Goal: Task Accomplishment & Management: Manage account settings

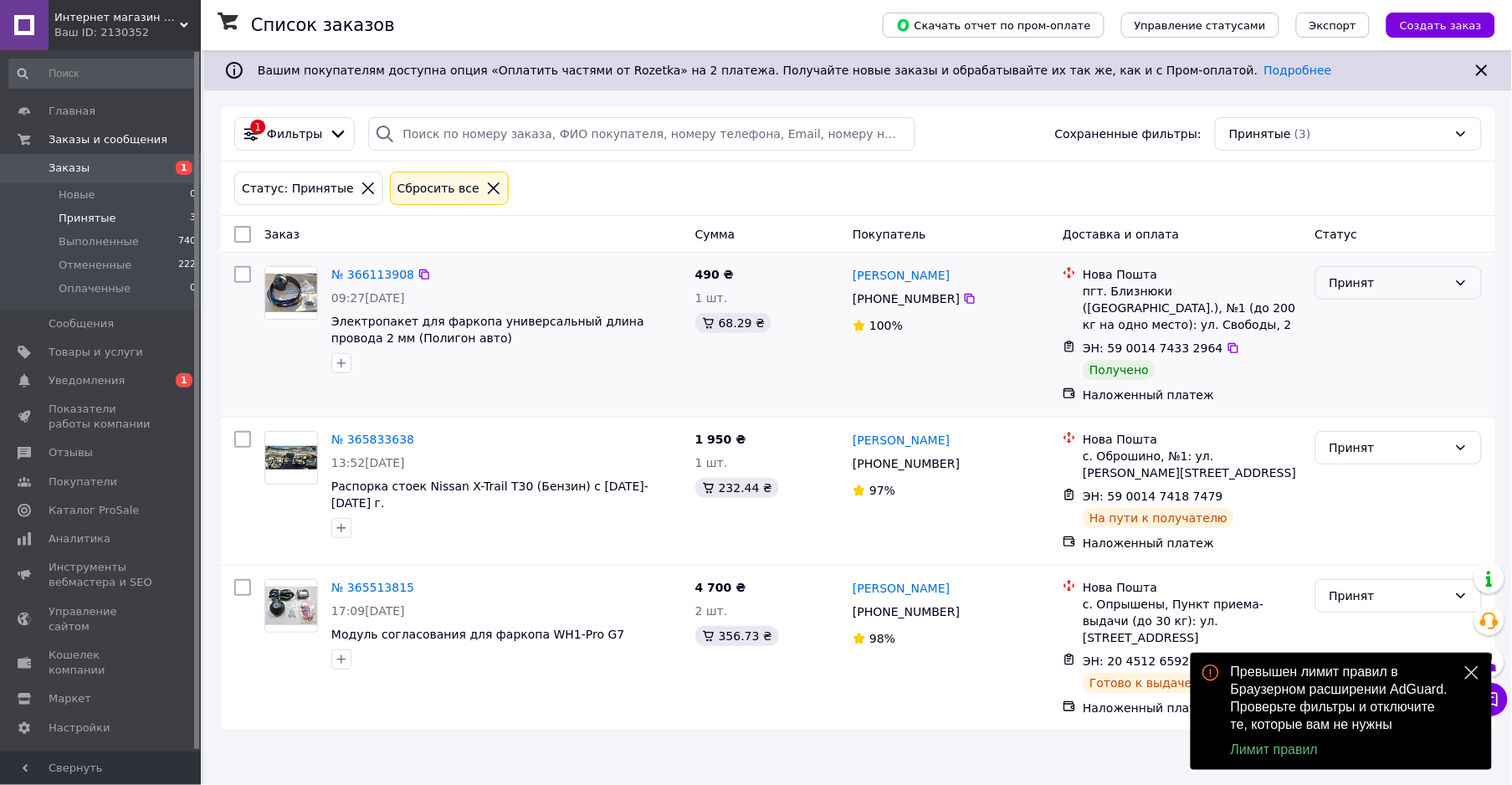
click at [1357, 290] on div "Принят" at bounding box center [1389, 283] width 118 height 19
click at [1356, 312] on li "Выполнен" at bounding box center [1399, 320] width 165 height 30
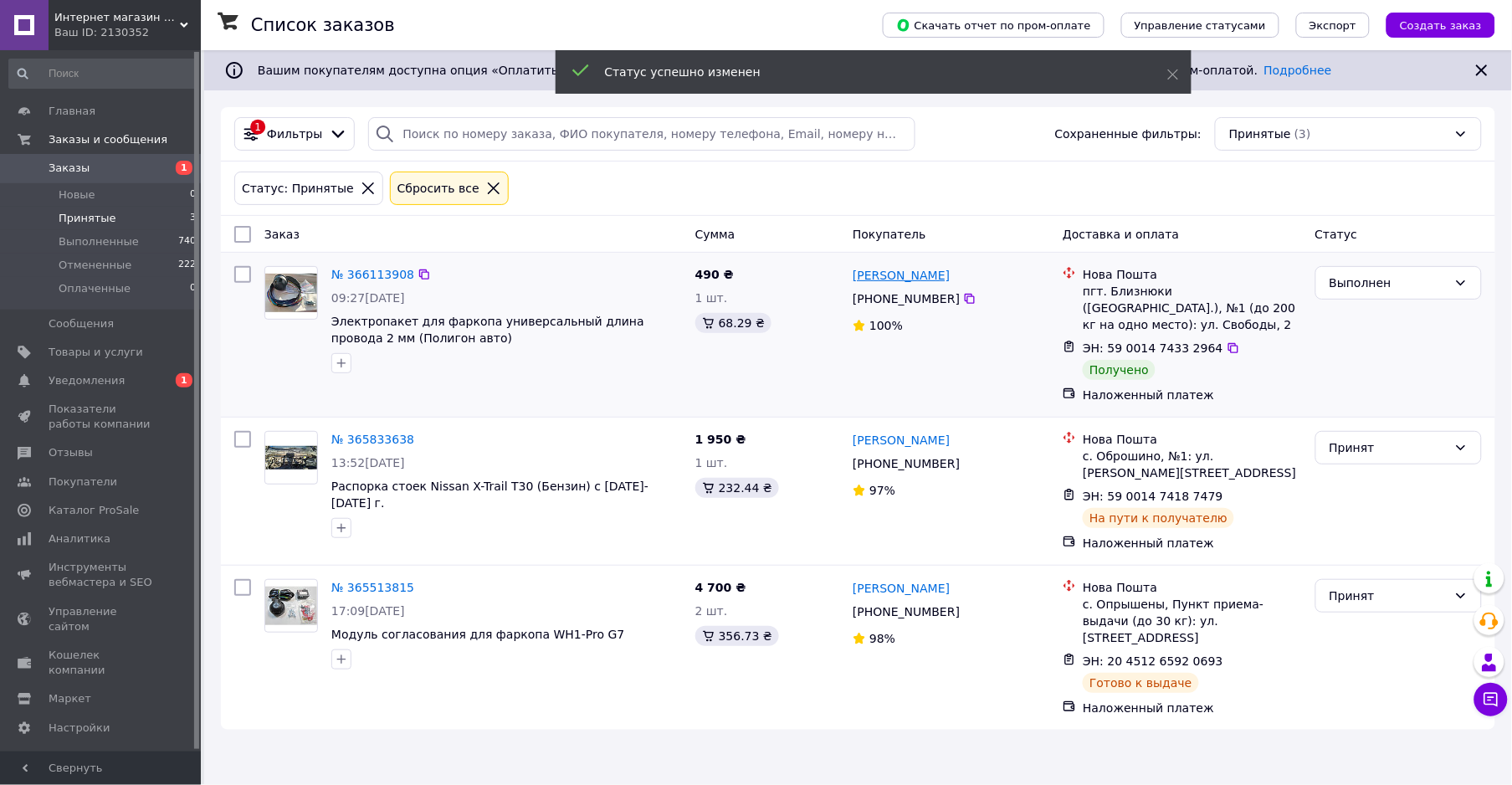
click at [880, 278] on link "Сергій Пономаренко" at bounding box center [901, 276] width 97 height 17
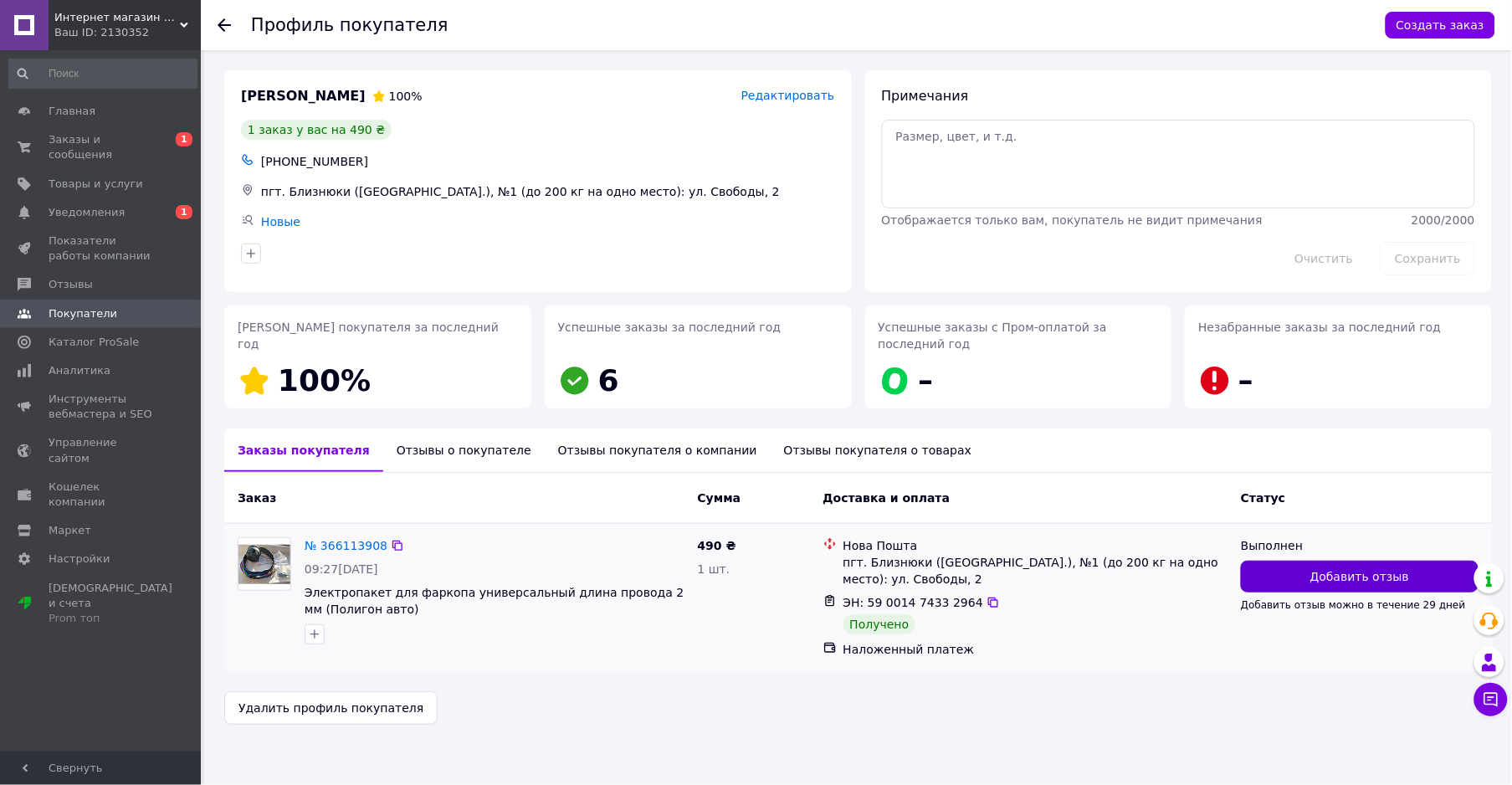
click at [1333, 579] on span "Добавить отзыв" at bounding box center [1360, 576] width 98 height 17
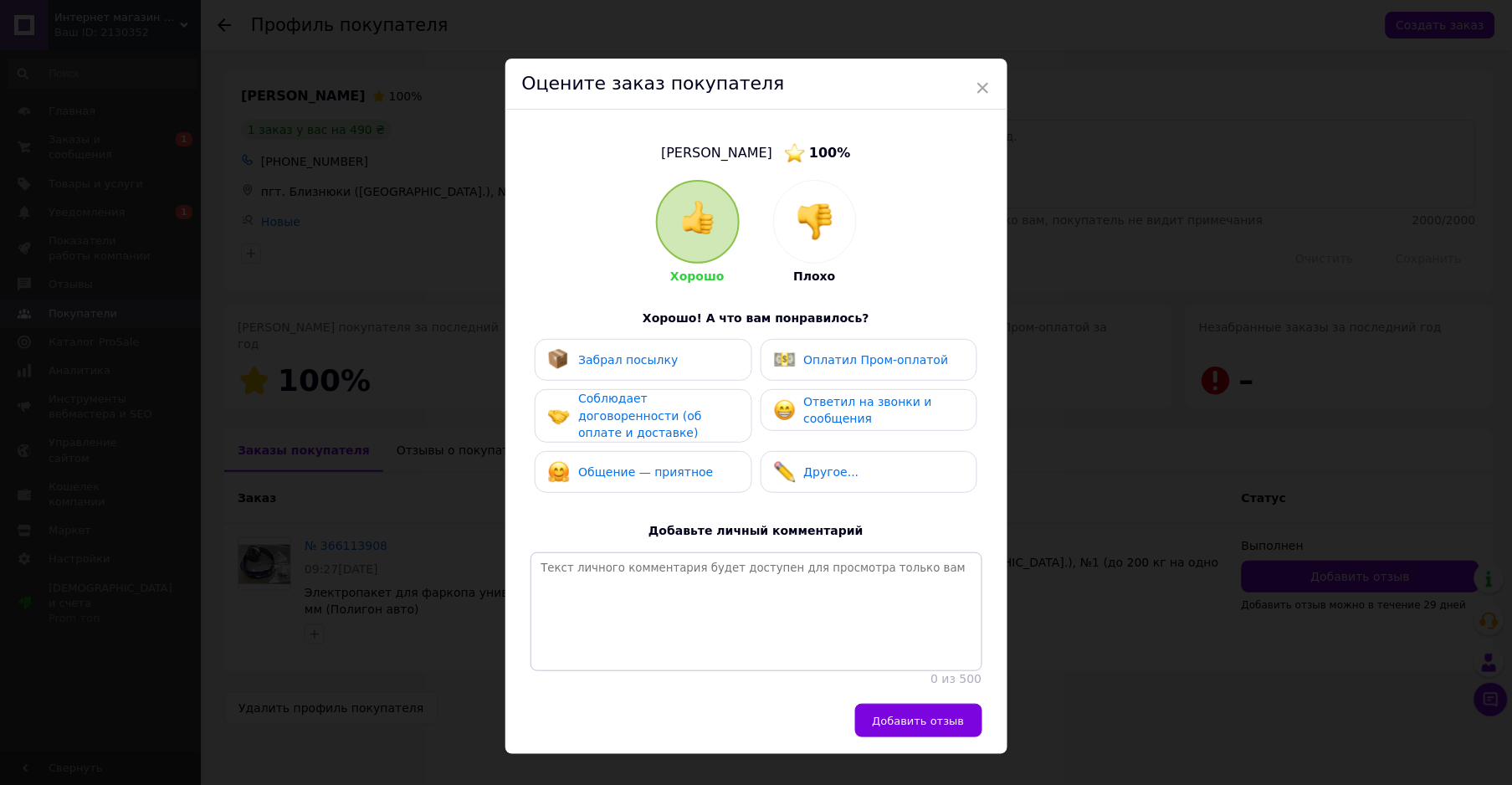
click at [653, 361] on span "Забрал посылку" at bounding box center [627, 360] width 99 height 13
drag, startPoint x: 653, startPoint y: 405, endPoint x: 669, endPoint y: 450, distance: 47.8
click at [653, 405] on span "Соблюдает договоренности (об оплате и доставке)" at bounding box center [640, 415] width 123 height 47
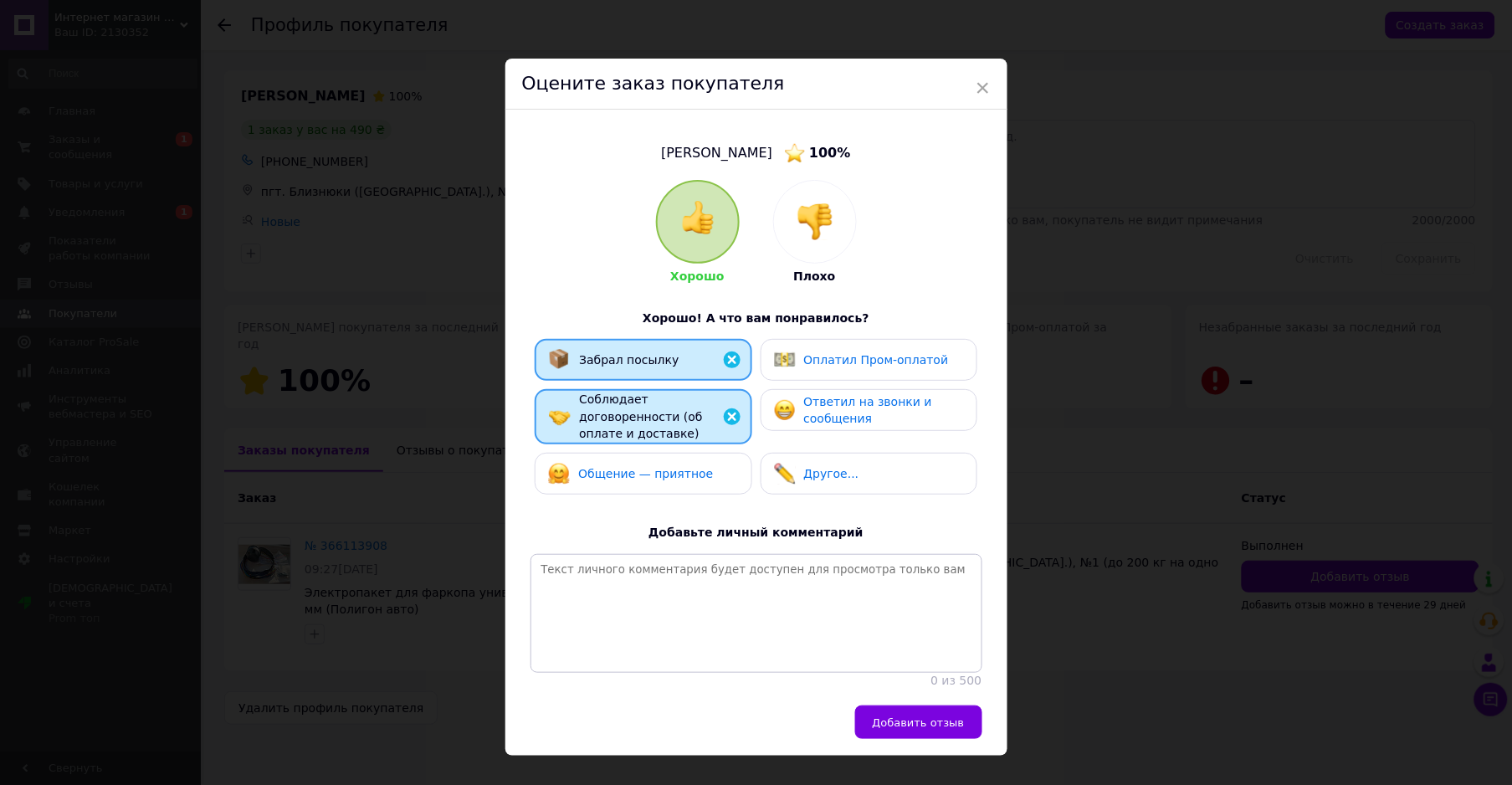
click at [672, 467] on span "Общение — приятное" at bounding box center [645, 473] width 135 height 13
click at [824, 421] on span "Ответил на звонки и сообщения" at bounding box center [869, 410] width 128 height 31
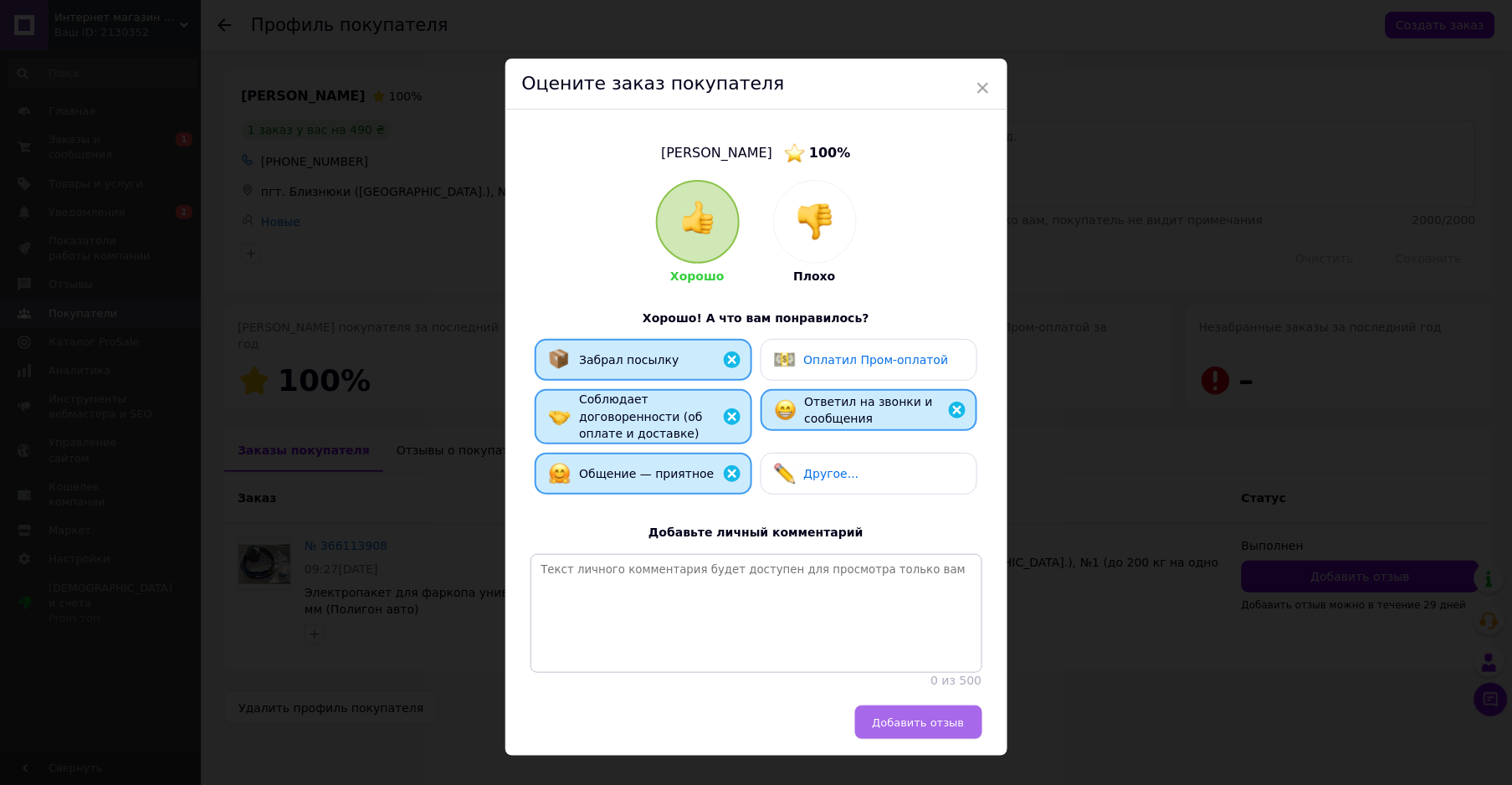
click at [924, 726] on span "Добавить отзыв" at bounding box center [918, 723] width 92 height 13
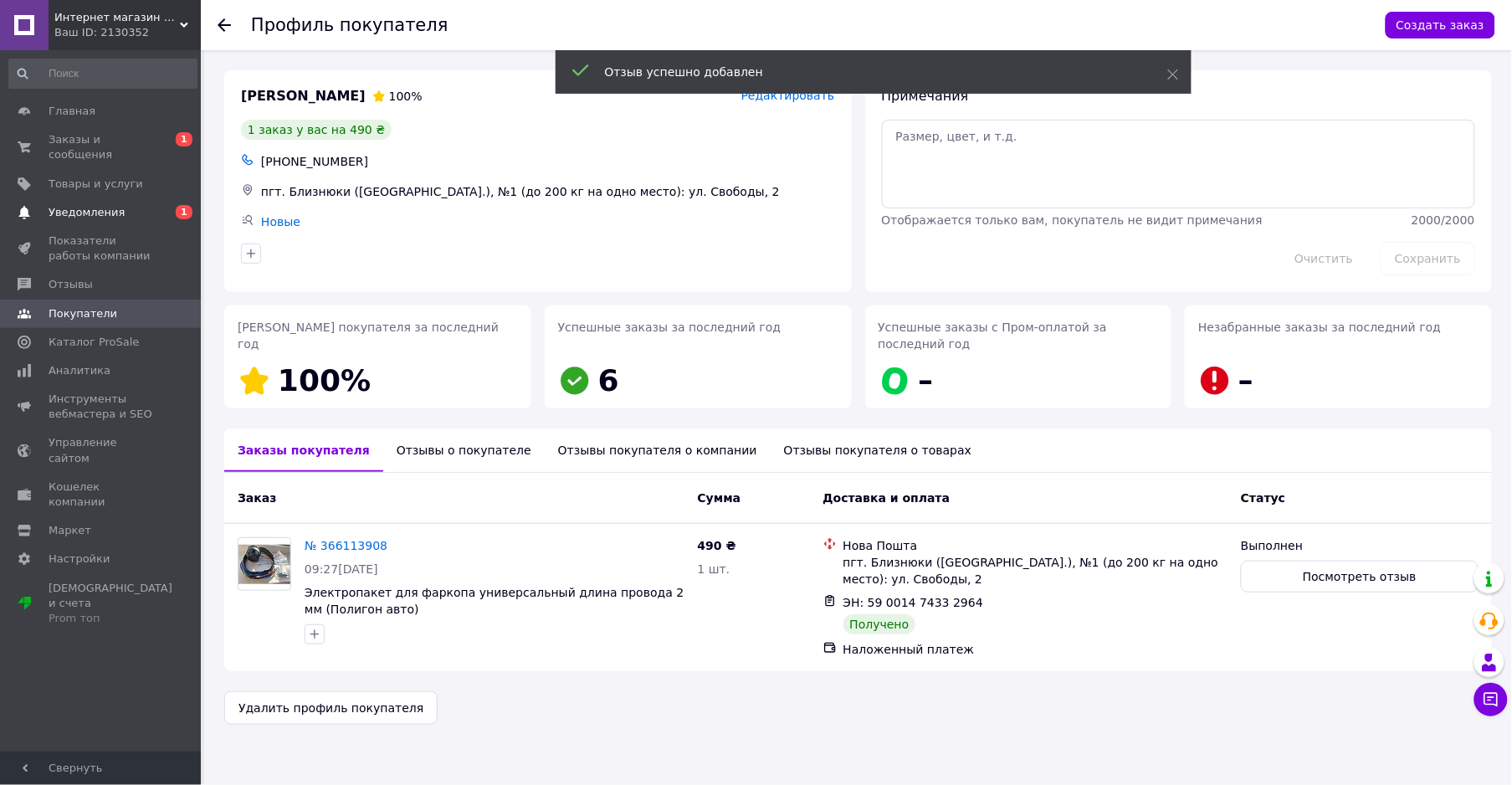
click at [89, 205] on span "Уведомления" at bounding box center [86, 212] width 76 height 15
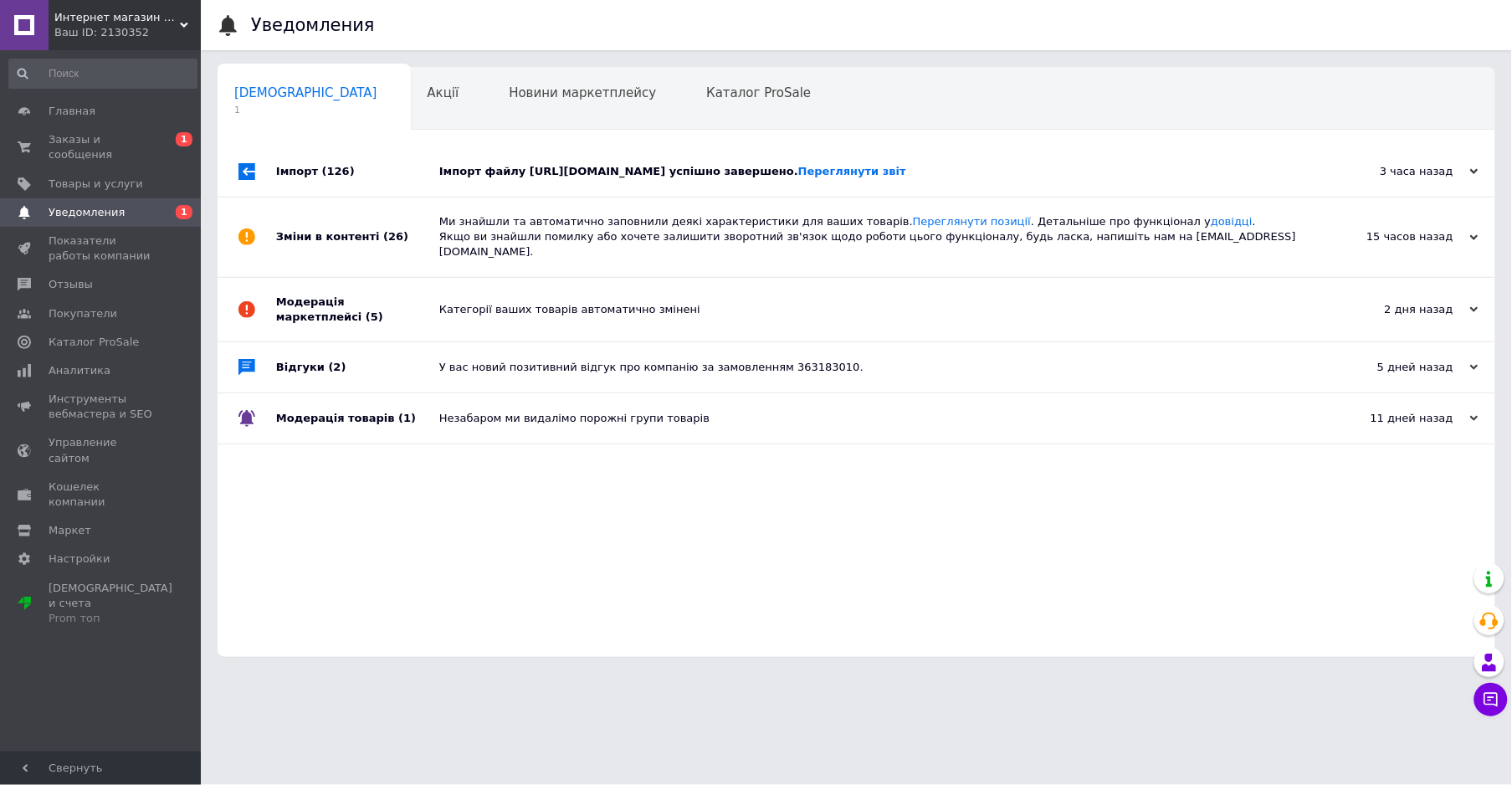
click at [1159, 170] on div "Імпорт файлу https://restal-auto.com.ua/index.php?route=extension/feed/unixml/p…" at bounding box center [875, 172] width 872 height 15
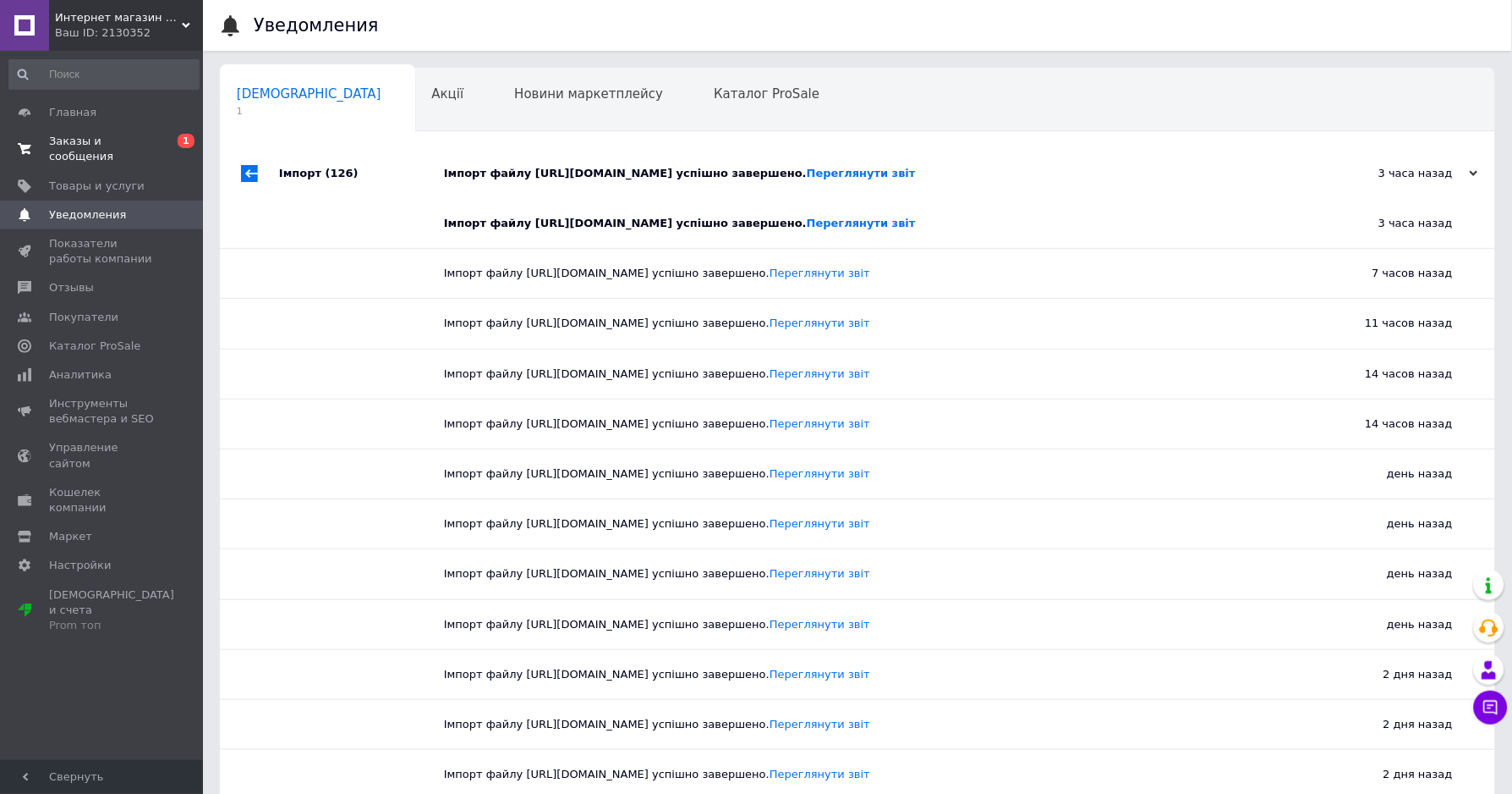
click at [114, 142] on span "Заказы и сообщения" at bounding box center [102, 148] width 108 height 30
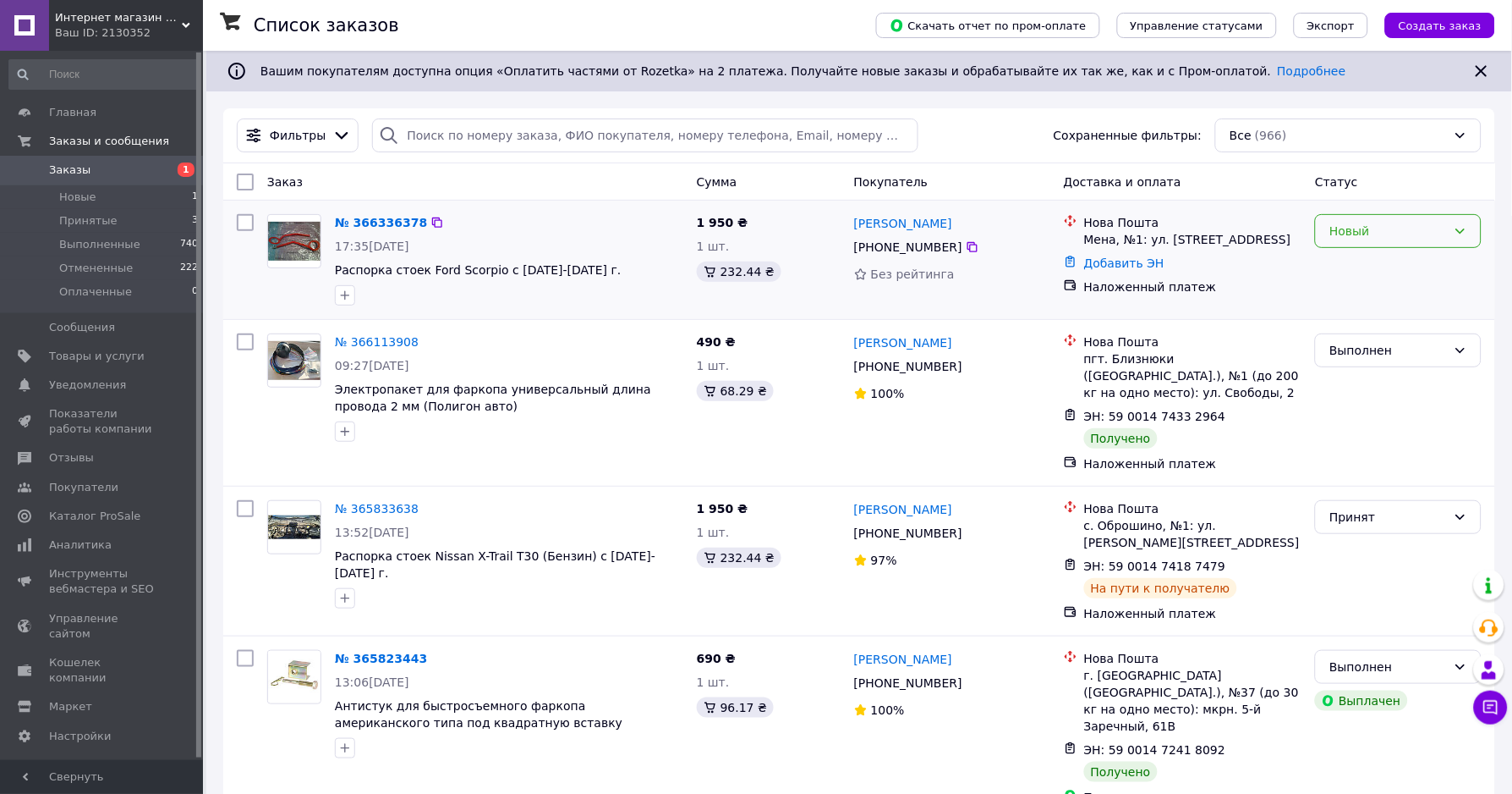
click at [1339, 222] on div "Новый" at bounding box center [1387, 231] width 117 height 19
click at [1359, 269] on li "Принят" at bounding box center [1399, 268] width 165 height 30
click at [81, 197] on span "Новые" at bounding box center [78, 197] width 38 height 15
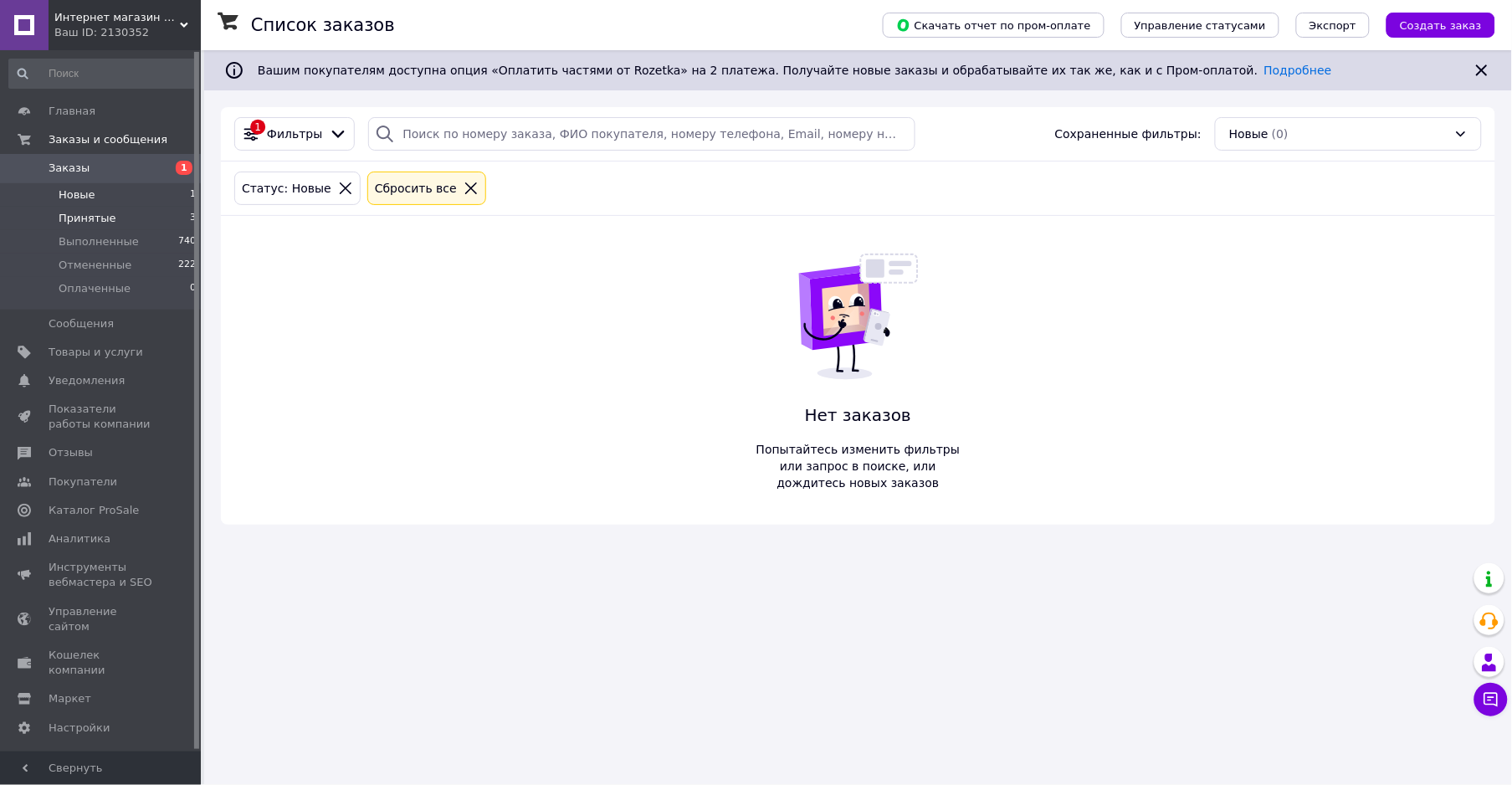
click at [105, 222] on span "Принятые" at bounding box center [87, 218] width 58 height 15
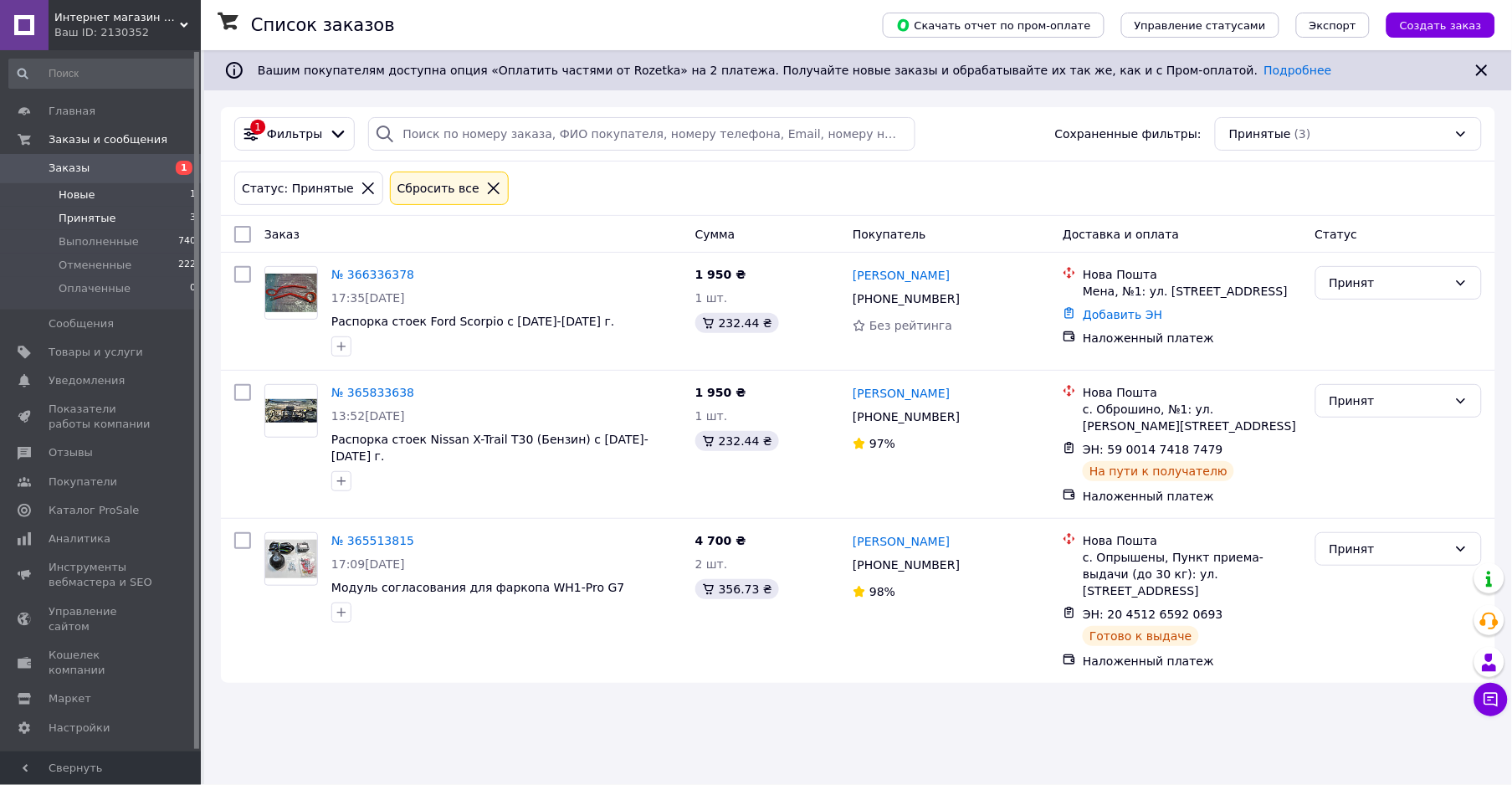
click at [80, 195] on span "Новые" at bounding box center [77, 195] width 37 height 15
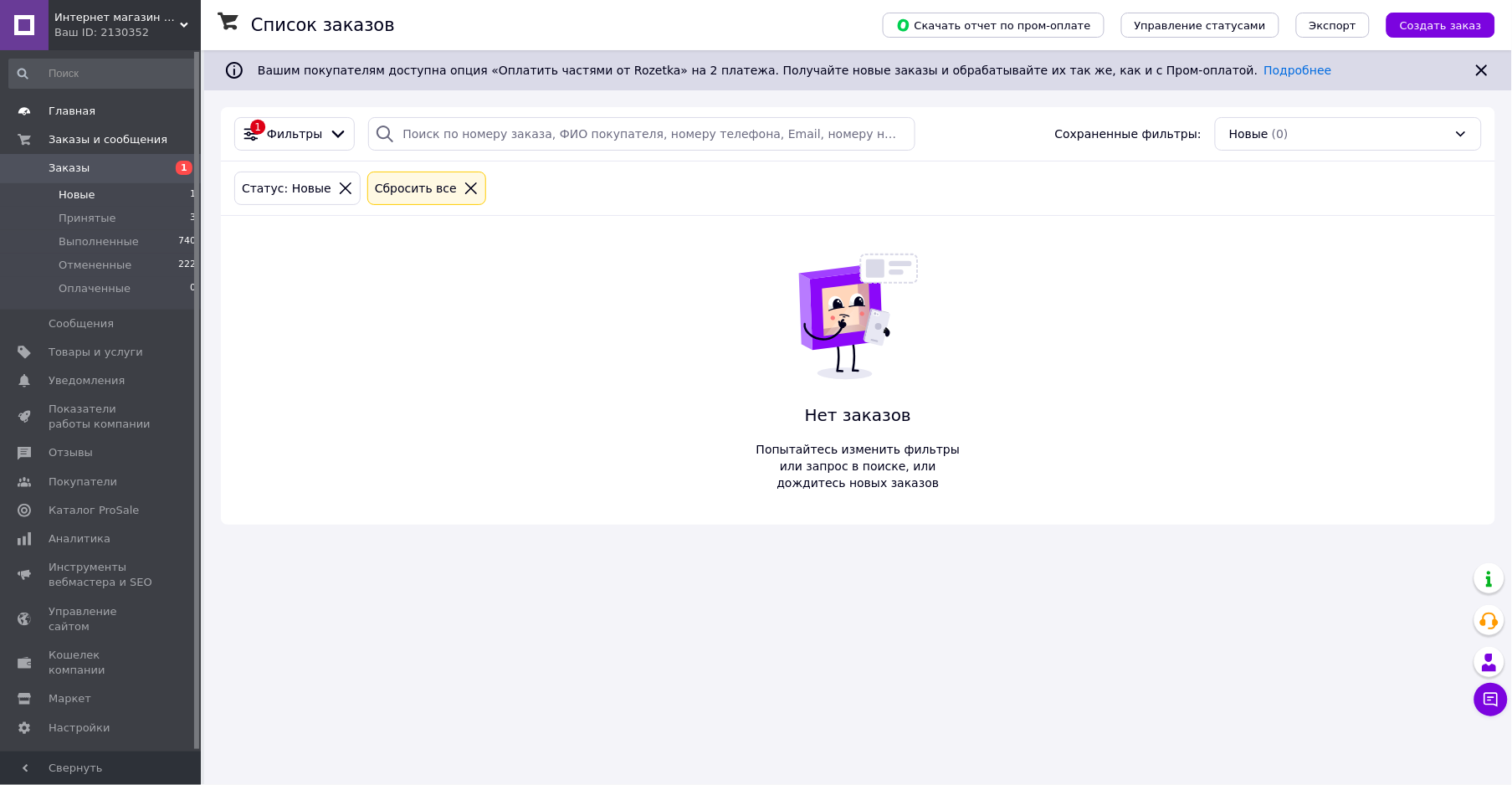
click at [76, 111] on span "Главная" at bounding box center [71, 111] width 46 height 15
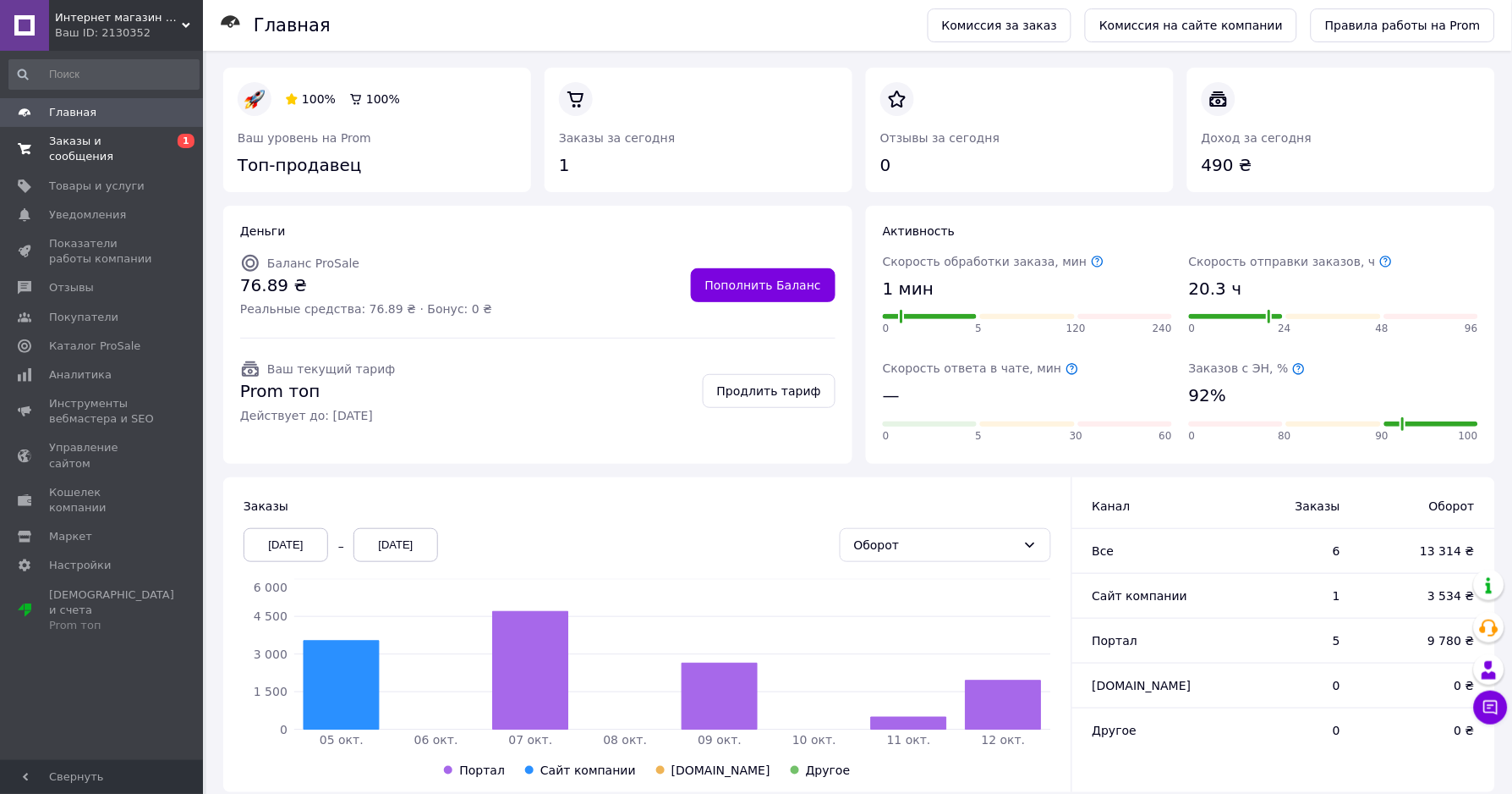
click at [119, 145] on span "Заказы и сообщения" at bounding box center [102, 148] width 108 height 30
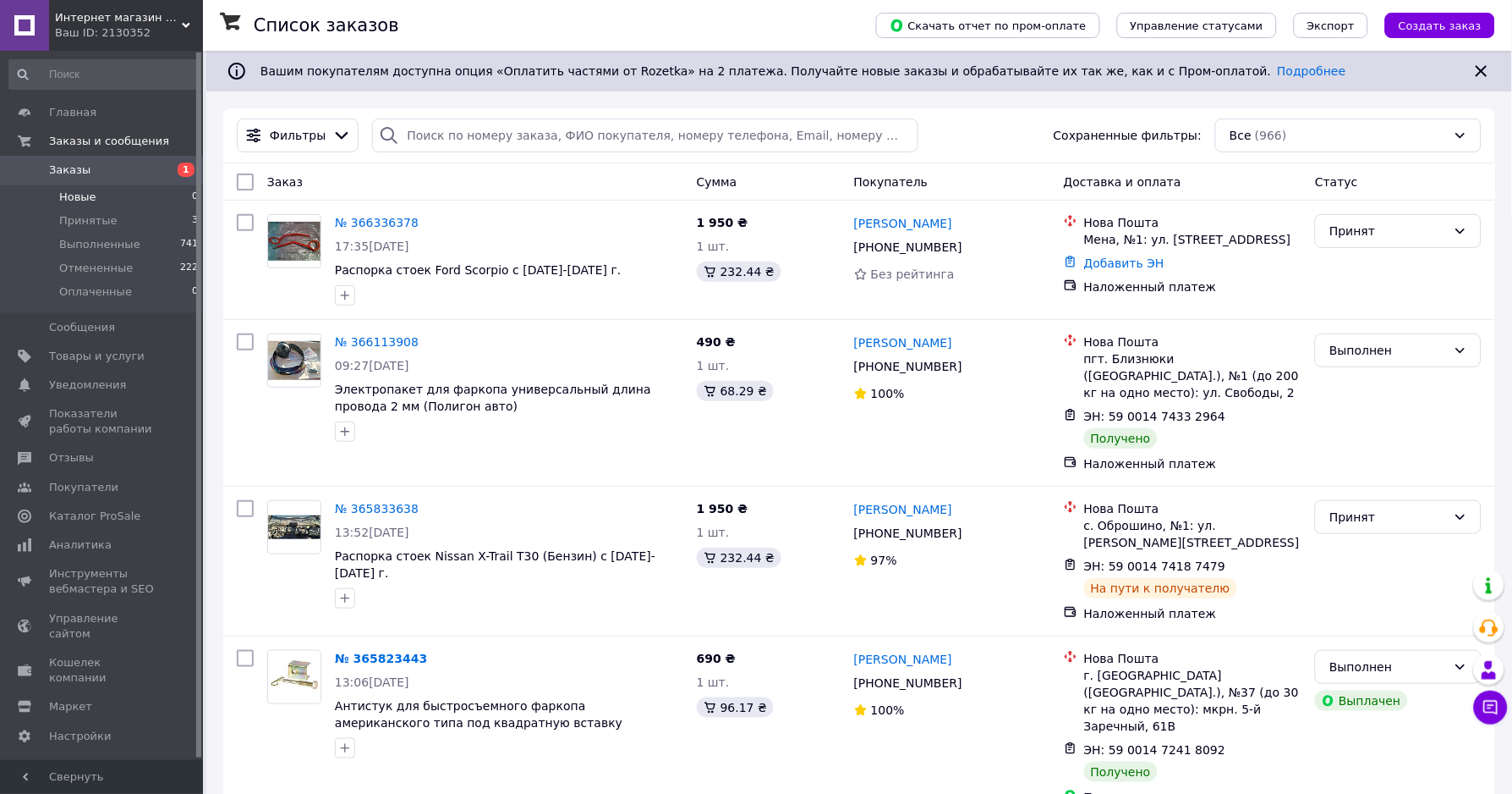
click at [79, 194] on span "Новые" at bounding box center [78, 197] width 38 height 15
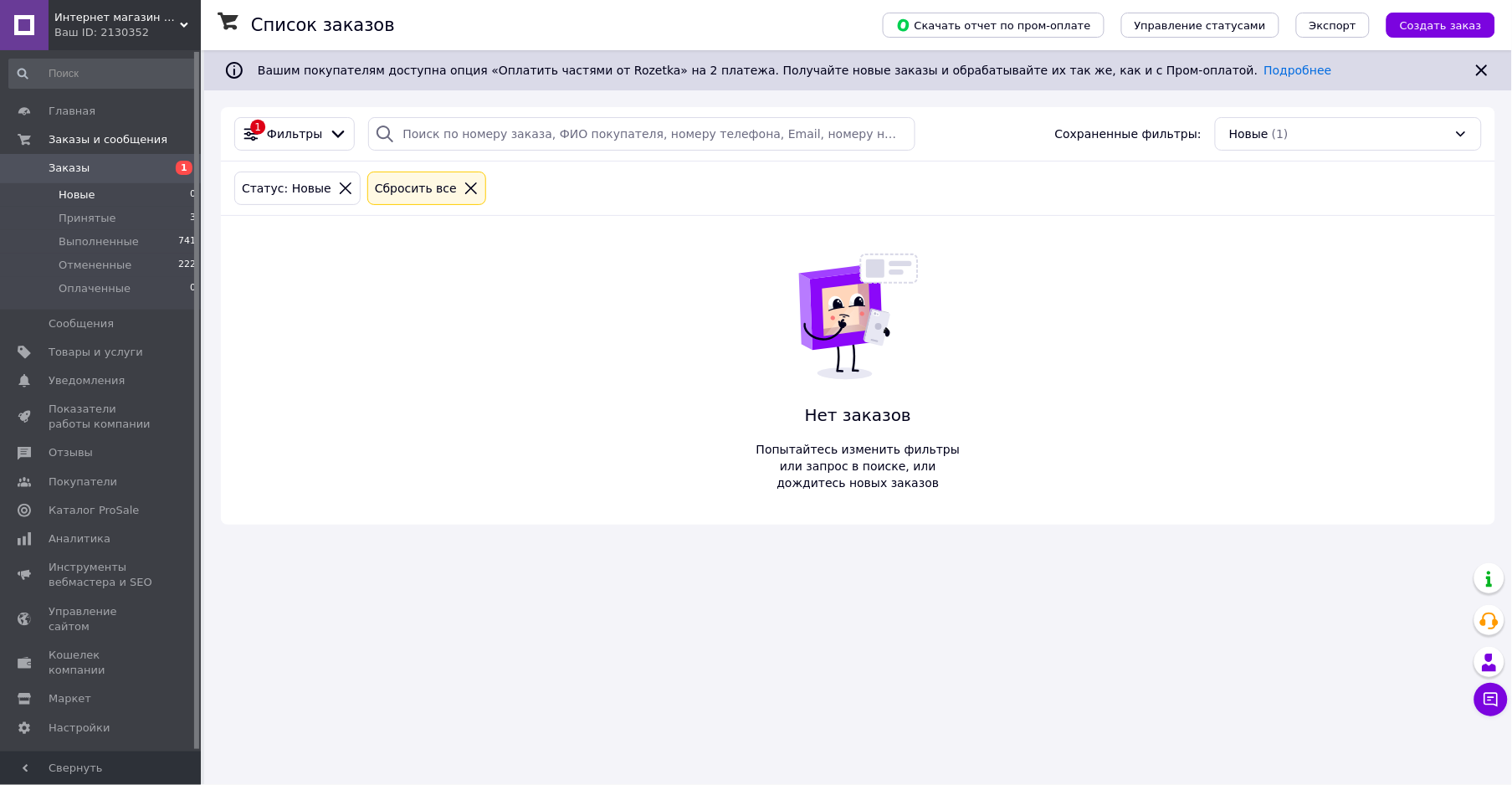
click at [62, 165] on span "Заказы" at bounding box center [69, 168] width 41 height 15
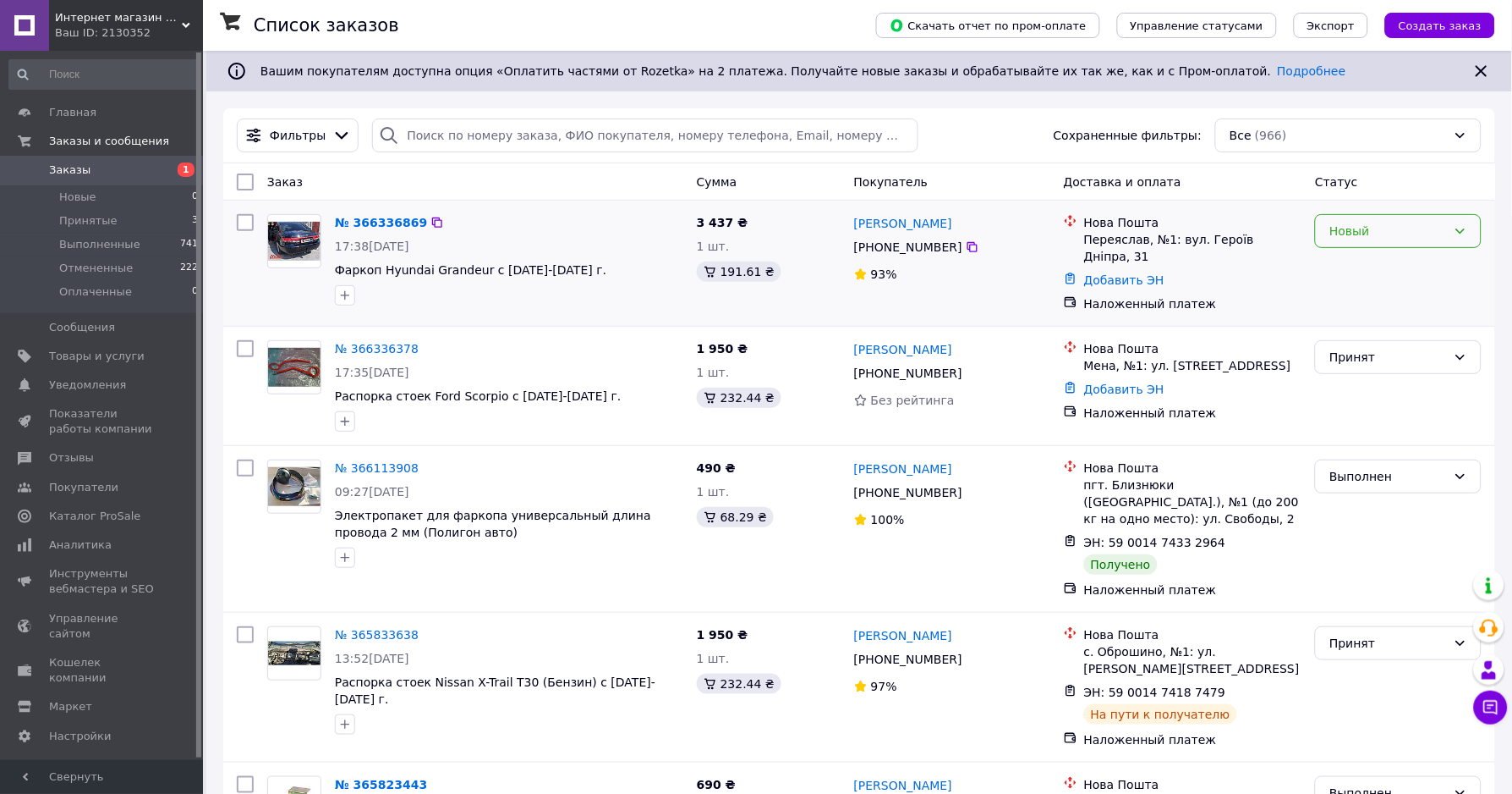
click at [1388, 237] on div "Новый" at bounding box center [1387, 231] width 117 height 19
click at [1358, 271] on li "Принят" at bounding box center [1399, 268] width 165 height 30
click at [381, 226] on link "№ 366336869" at bounding box center [381, 222] width 92 height 13
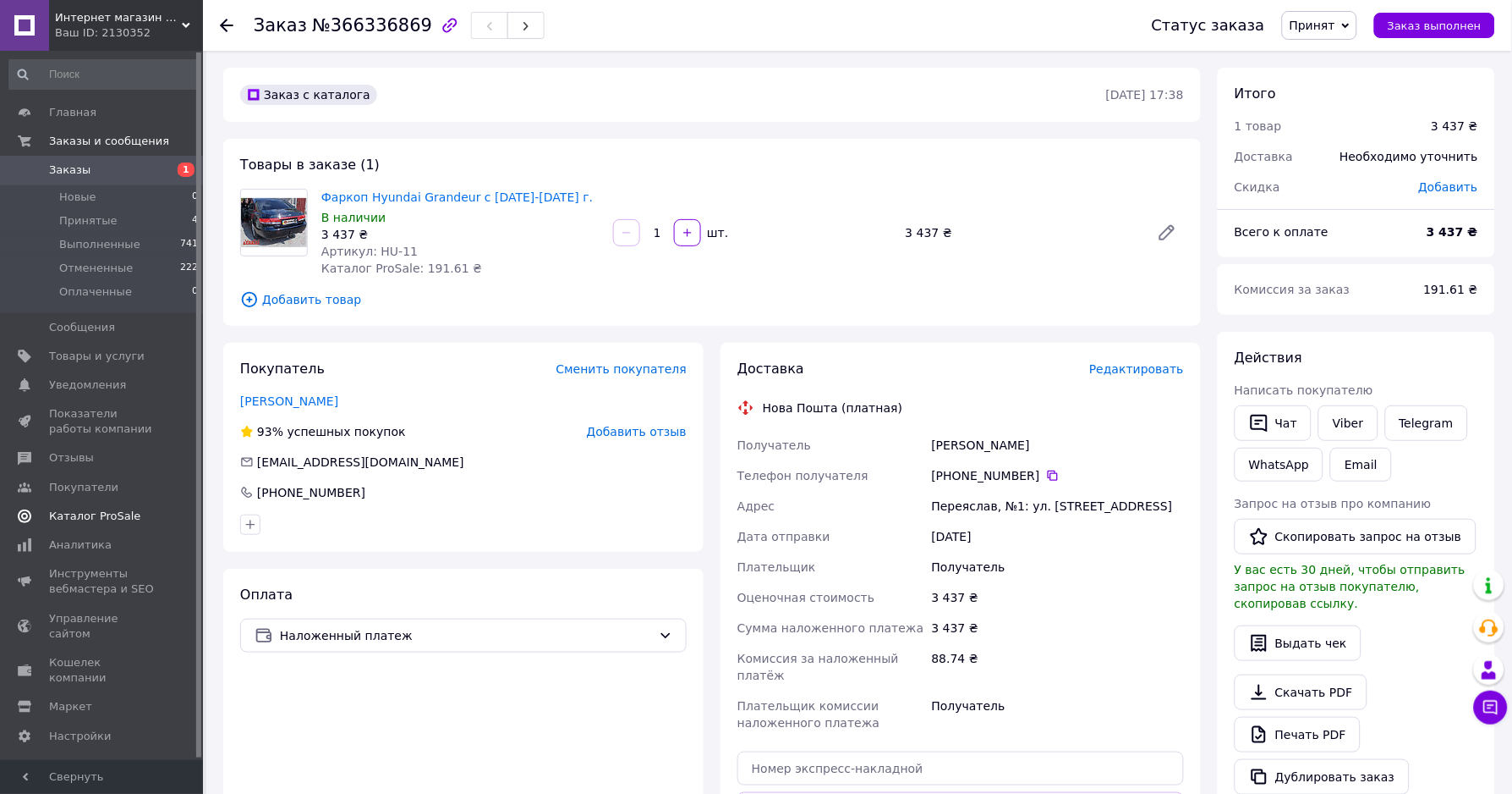
click at [90, 514] on span "Каталог ProSale" at bounding box center [94, 516] width 91 height 15
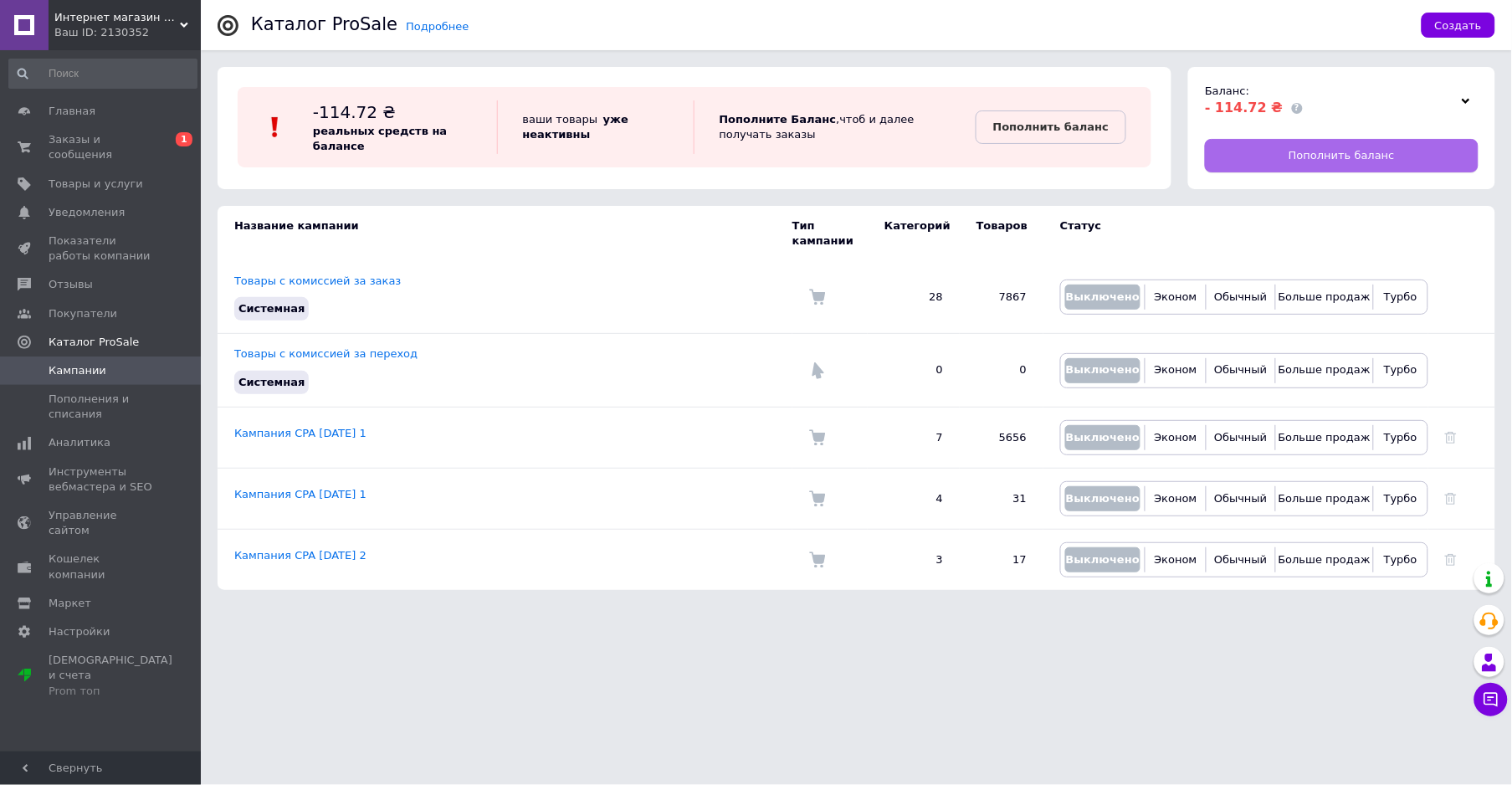
click at [1291, 148] on link "Пополнить баланс" at bounding box center [1341, 156] width 274 height 33
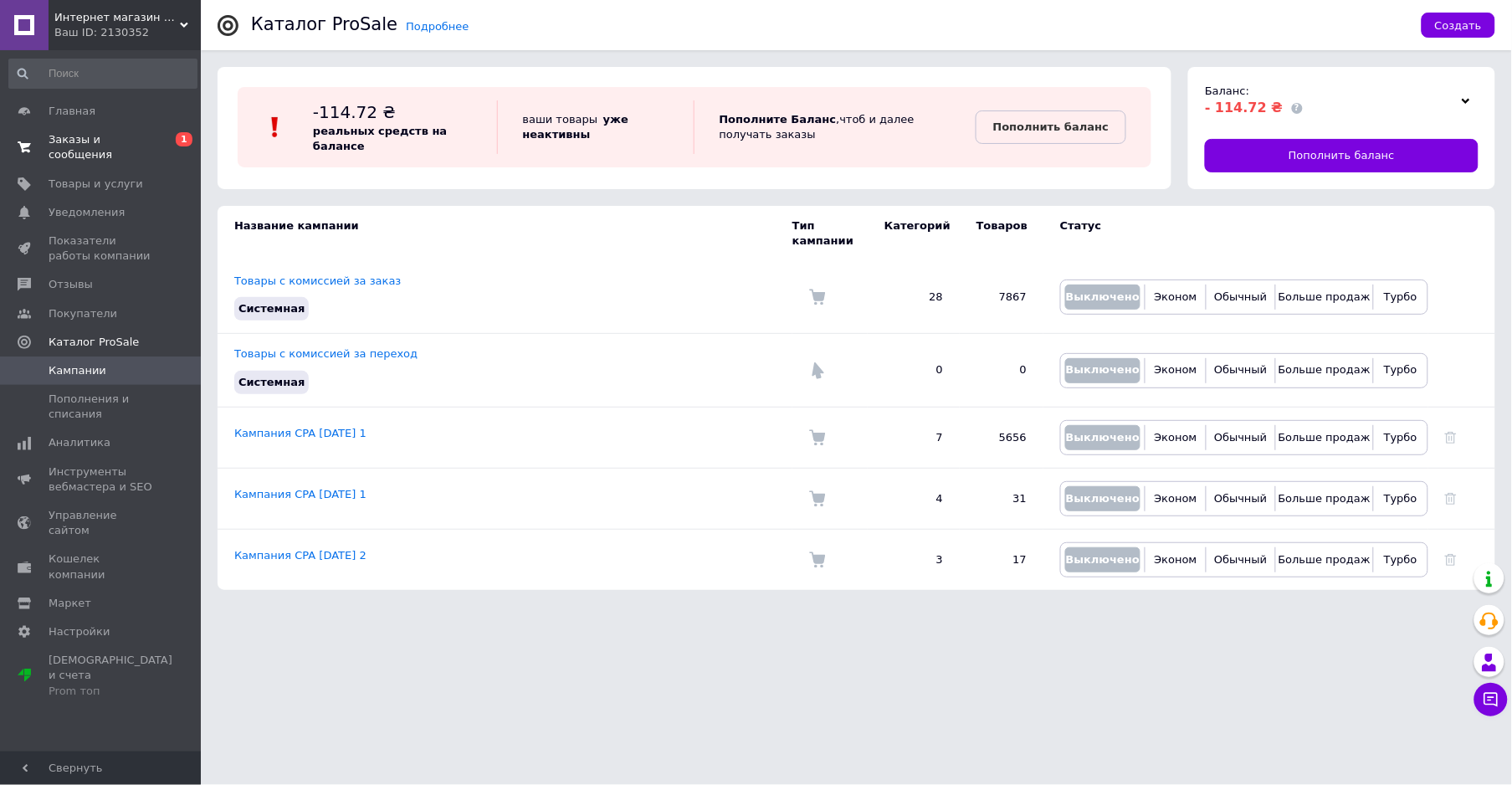
click at [109, 137] on span "Заказы и сообщения" at bounding box center [101, 147] width 107 height 30
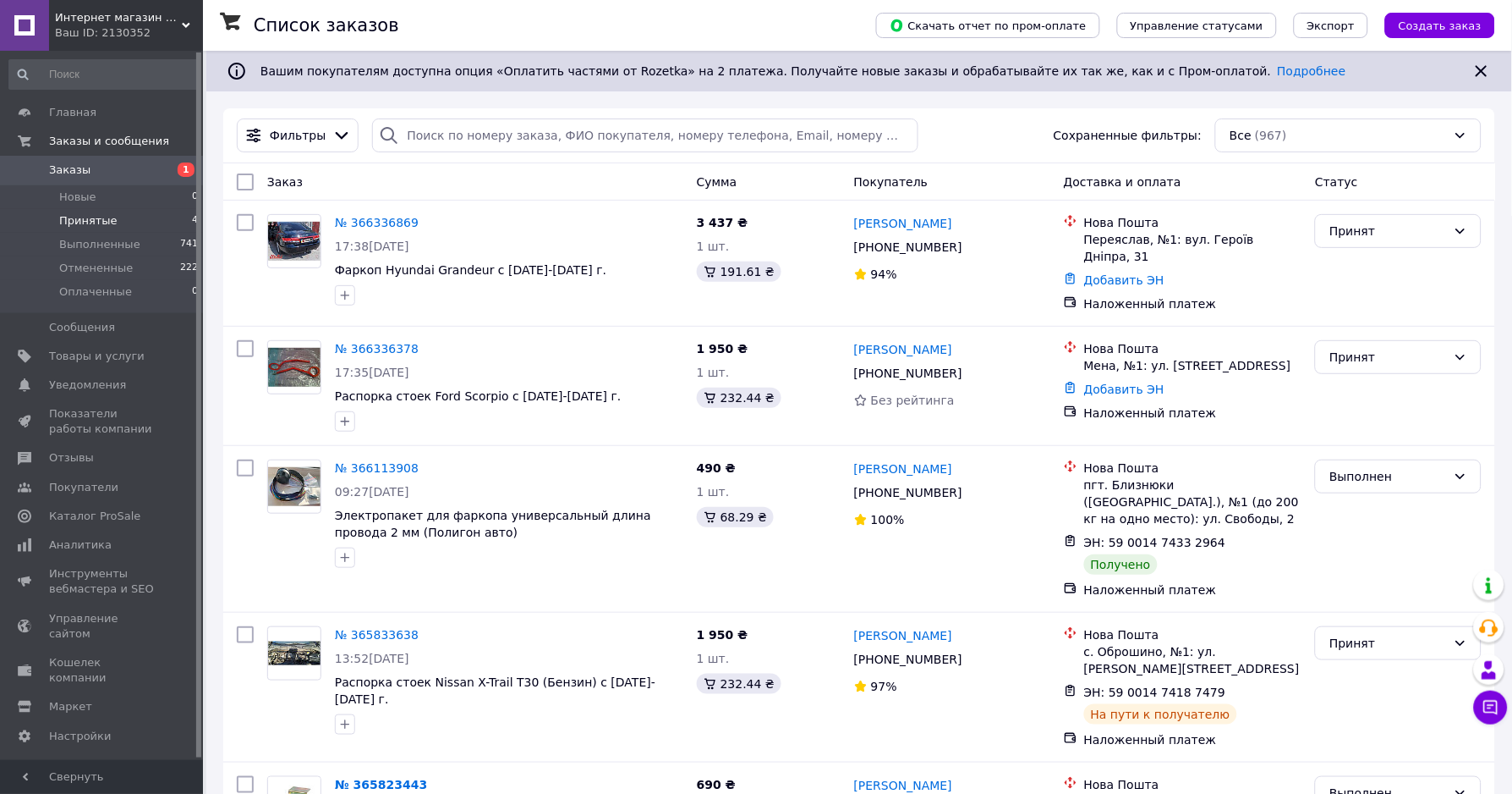
click at [91, 219] on span "Принятые" at bounding box center [88, 221] width 58 height 15
